Goal: Task Accomplishment & Management: Manage account settings

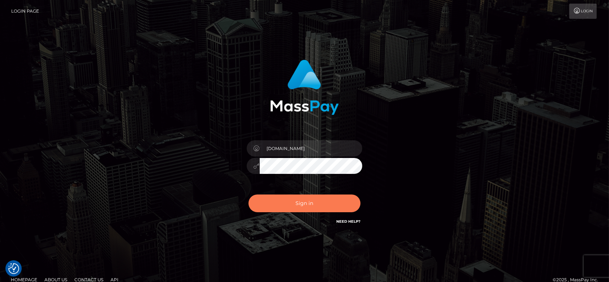
click at [290, 211] on button "Sign in" at bounding box center [305, 203] width 112 height 18
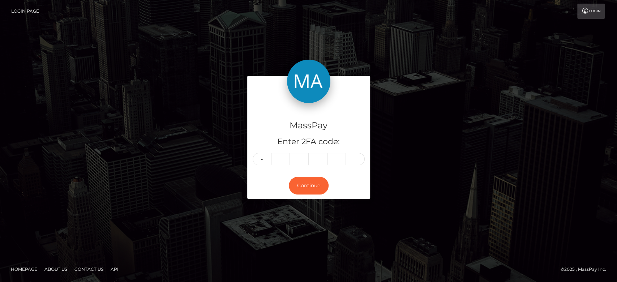
type input "1"
type input "5"
type input "6"
type input "2"
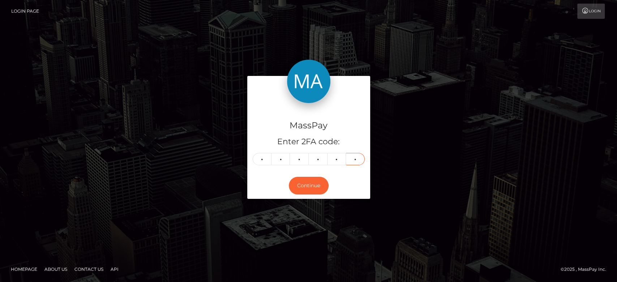
type input "7"
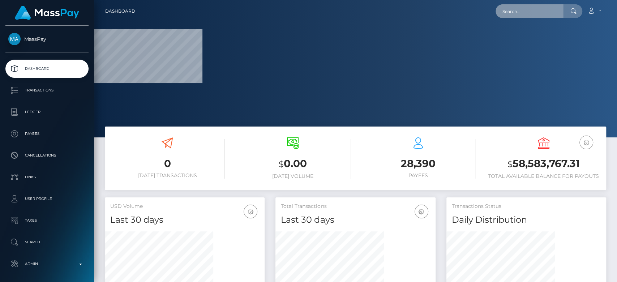
click at [529, 13] on input "text" at bounding box center [529, 11] width 68 height 14
paste input "dominicparedes88@icloud.com"
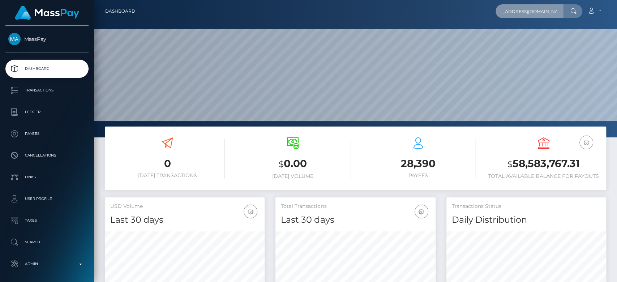
scroll to position [128, 160]
type input "dominicparedes88@icloud.com"
paste input "dominicparedes88@icloud.com"
type input "dominicparedes88@icloud.com"
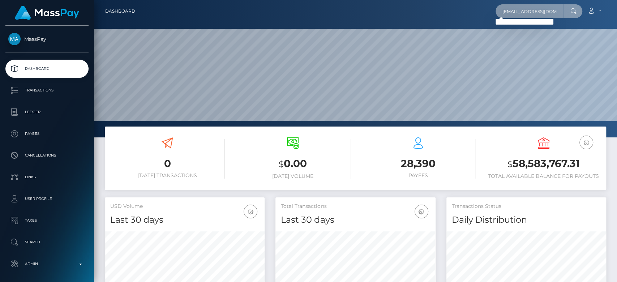
click at [529, 13] on input "dominicparedes88@icloud.com" at bounding box center [529, 11] width 68 height 14
paste input "vc44r6qfpq@privaterelay.appleid.com"
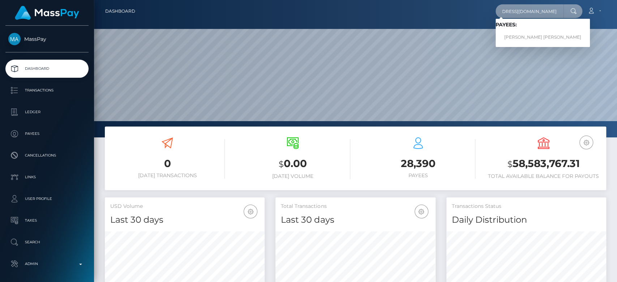
type input "vc44r6qfpq@privaterelay.appleid.com"
click at [526, 33] on link "DAMIAN DOMINIC PAREDES" at bounding box center [542, 37] width 94 height 13
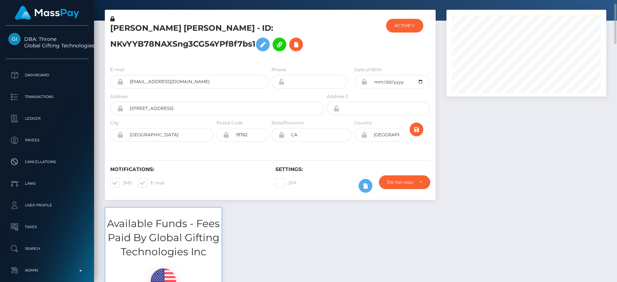
scroll to position [28, 0]
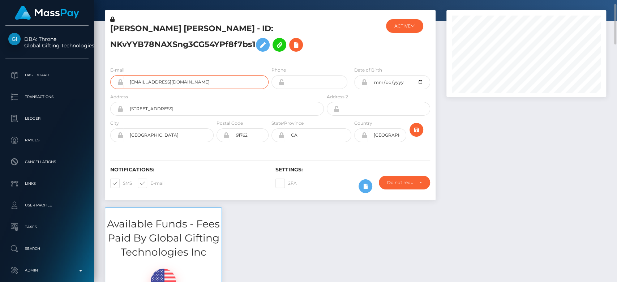
drag, startPoint x: 201, startPoint y: 84, endPoint x: 124, endPoint y: 89, distance: 77.5
click at [124, 89] on div "E-mail vc44r6qfpq@privaterelay.appleid.com" at bounding box center [187, 79] width 165 height 27
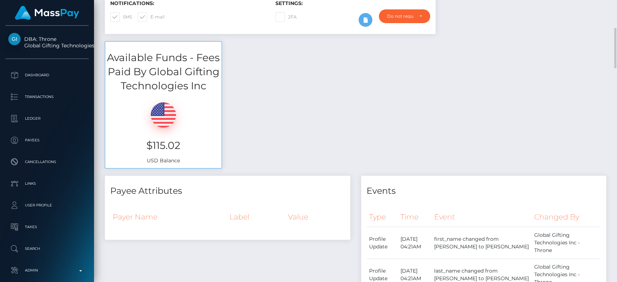
scroll to position [0, 0]
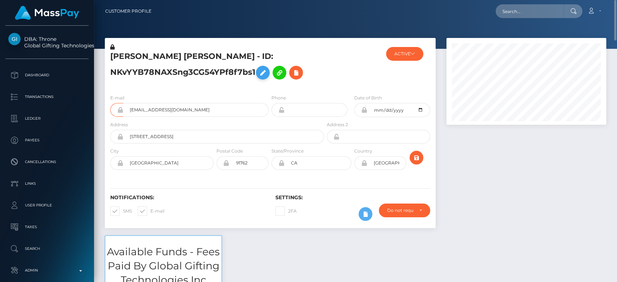
click at [260, 74] on icon at bounding box center [262, 72] width 9 height 9
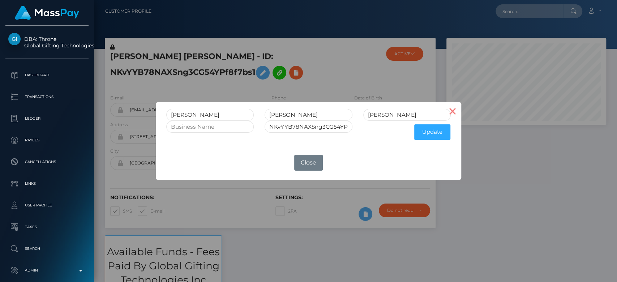
click at [454, 112] on button "×" at bounding box center [452, 110] width 17 height 17
